Goal: Check status

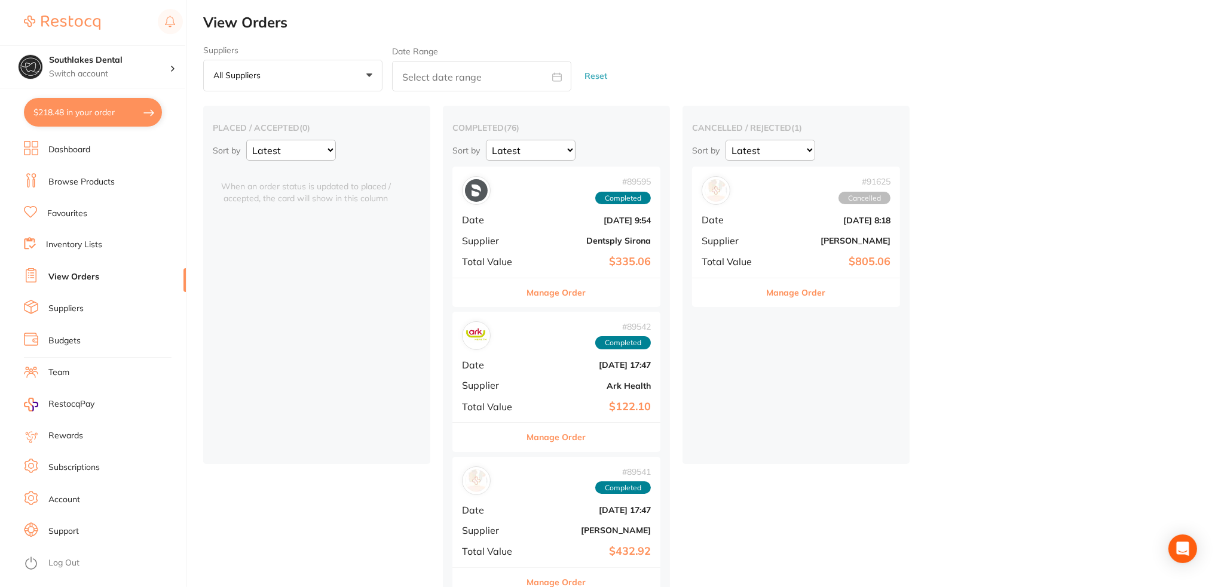
click at [78, 109] on button "$218.48 in your order" at bounding box center [93, 112] width 138 height 29
checkbox input "true"
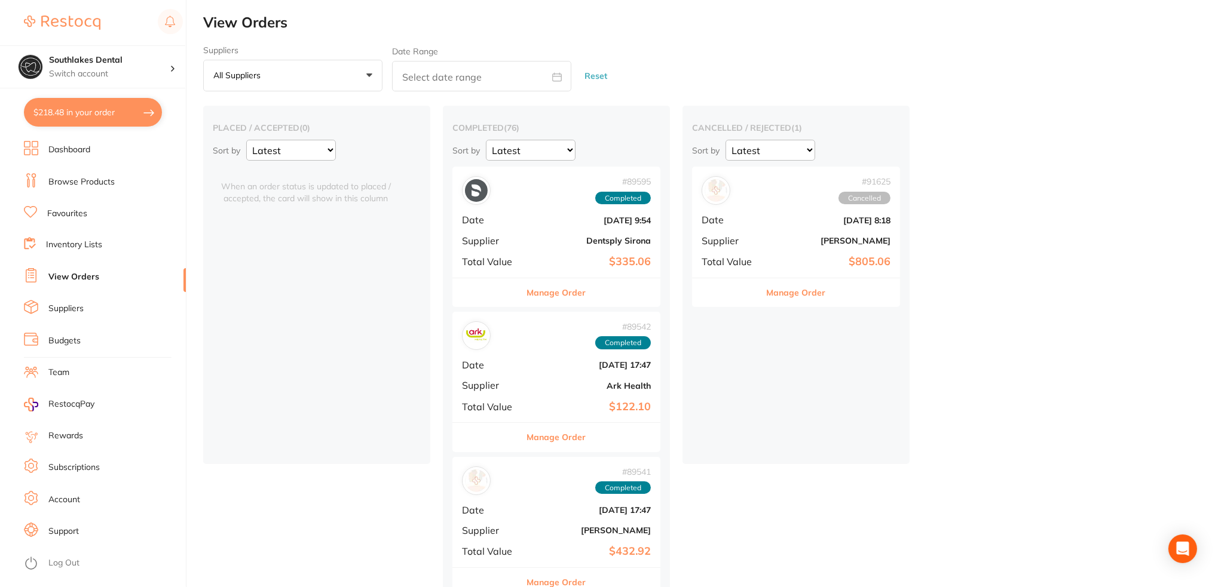
checkbox input "true"
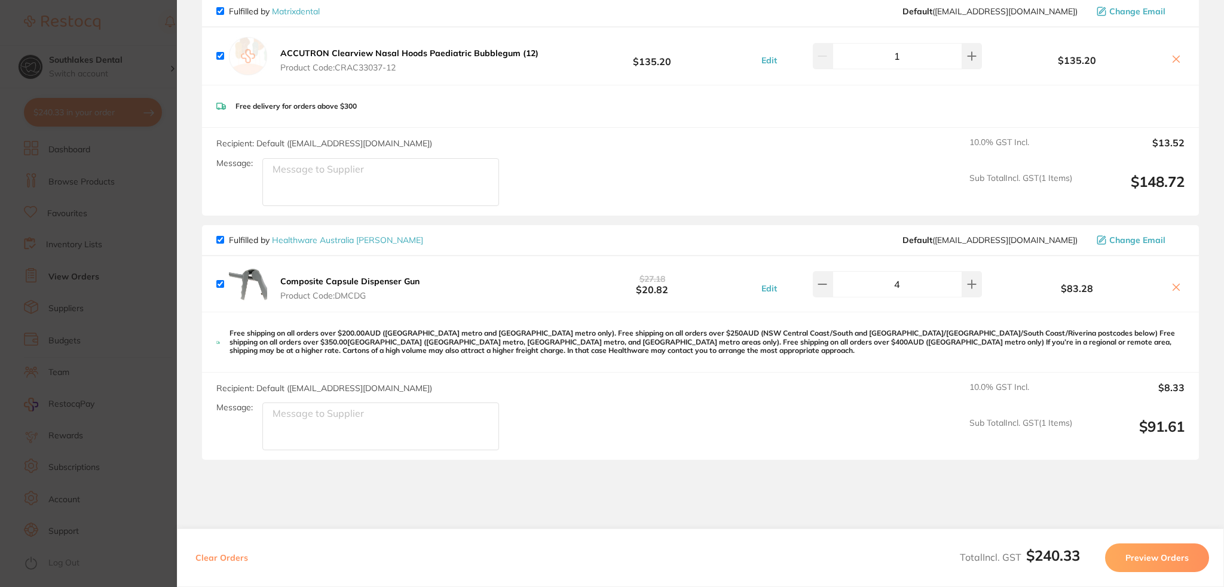
scroll to position [60, 0]
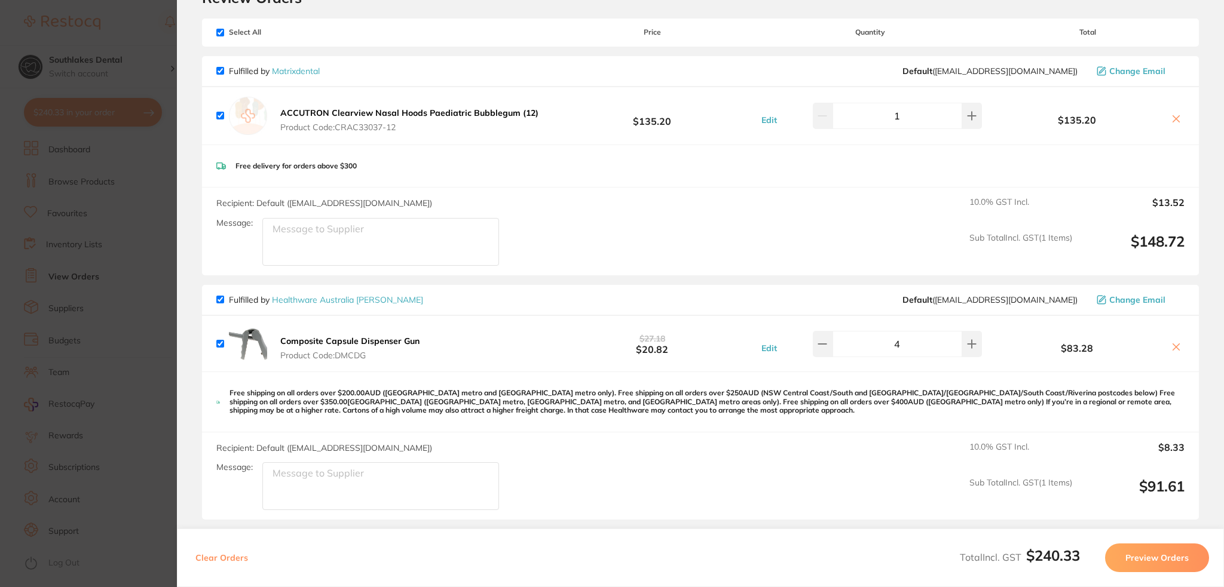
click at [111, 232] on section "Update RRP Set your pre negotiated price for this item. Item Agreed RRP (excl. …" at bounding box center [612, 293] width 1224 height 587
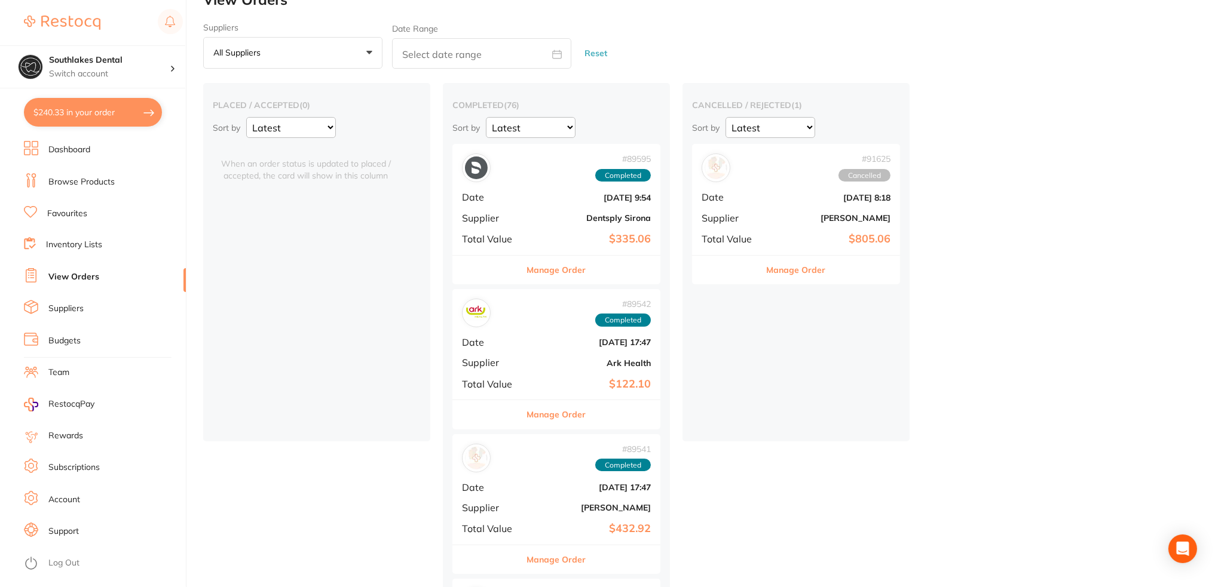
scroll to position [0, 0]
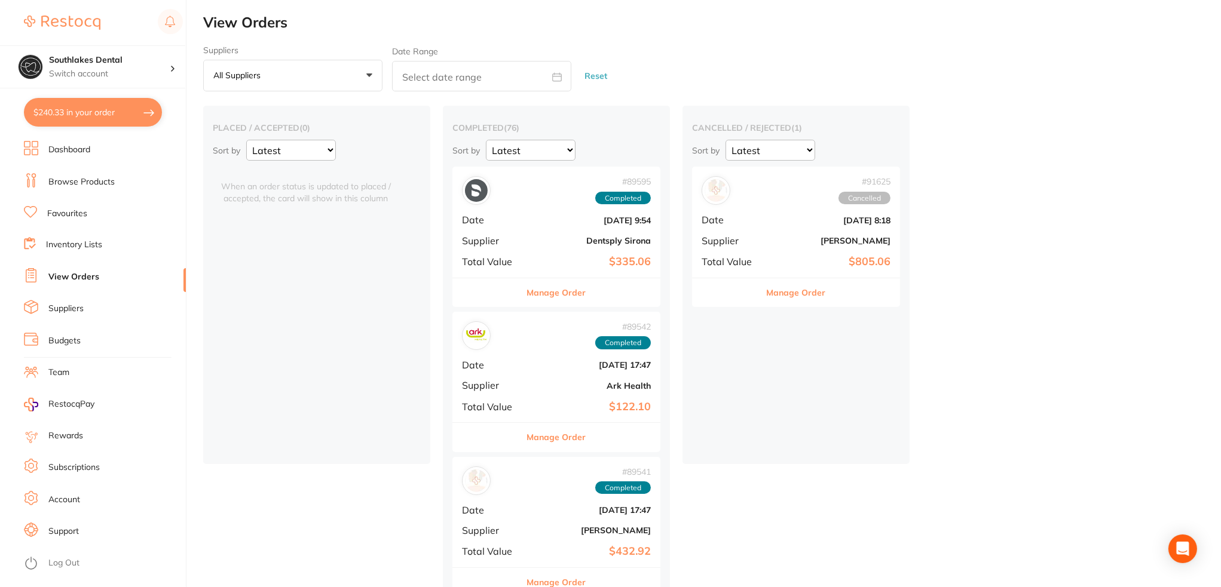
click at [545, 218] on b "[DATE] 9:54" at bounding box center [591, 221] width 120 height 10
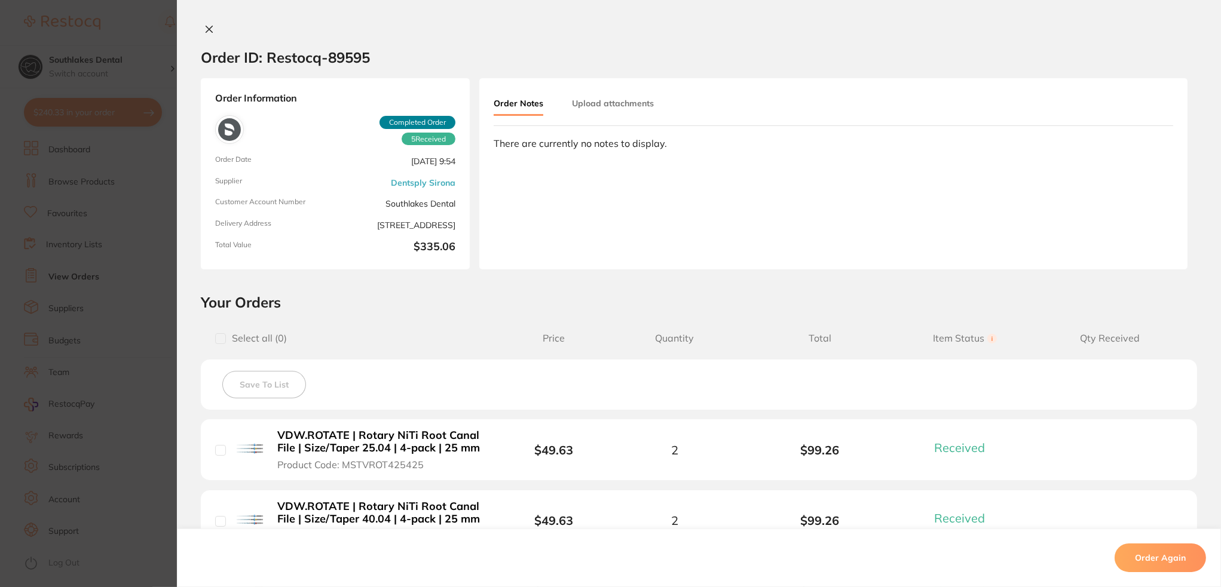
drag, startPoint x: 129, startPoint y: 289, endPoint x: 91, endPoint y: 550, distance: 264.5
click at [127, 298] on section "Order ID: Restocq- 89595 Order Information 5 Received Completed Order Order Dat…" at bounding box center [610, 293] width 1221 height 587
